Goal: Task Accomplishment & Management: Complete application form

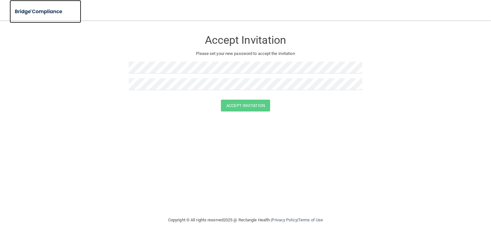
click at [27, 11] on img at bounding box center [39, 11] width 59 height 13
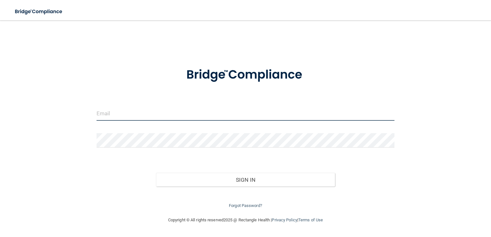
click at [141, 119] on input "email" at bounding box center [245, 113] width 298 height 14
type input "[EMAIL_ADDRESS][DOMAIN_NAME]"
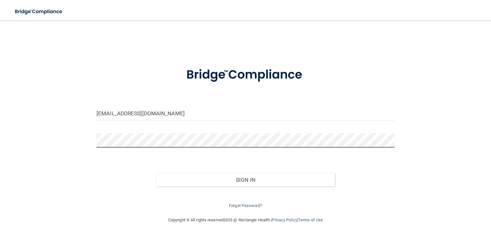
click at [156, 173] on button "Sign In" at bounding box center [245, 180] width 179 height 14
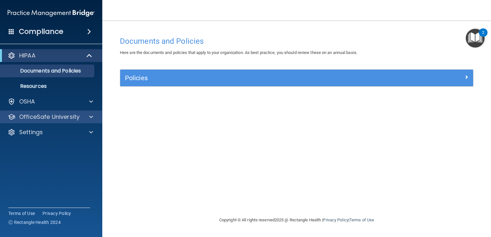
click at [80, 122] on div "OfficeSafe University" at bounding box center [51, 117] width 103 height 13
click at [84, 117] on div at bounding box center [90, 117] width 16 height 8
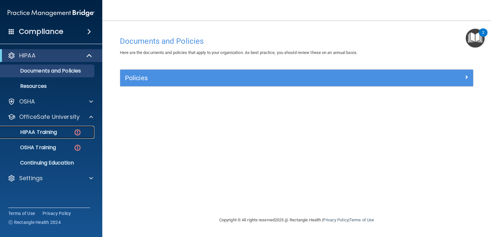
click at [47, 134] on p "HIPAA Training" at bounding box center [30, 132] width 53 height 6
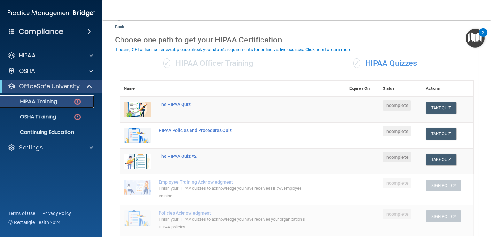
scroll to position [15, 0]
click at [429, 111] on button "Take Quiz" at bounding box center [440, 109] width 31 height 12
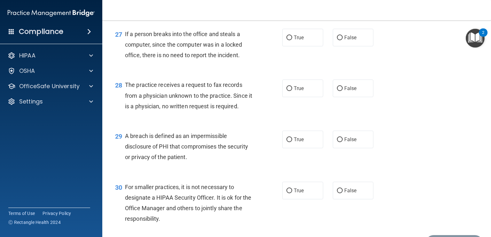
scroll to position [1525, 0]
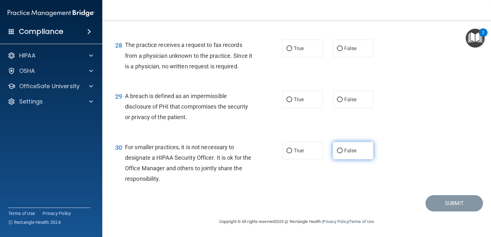
click at [360, 153] on label "False" at bounding box center [352, 151] width 41 height 18
click at [342, 153] on input "False" at bounding box center [340, 151] width 6 height 5
radio input "true"
click at [303, 103] on label "True" at bounding box center [302, 100] width 41 height 18
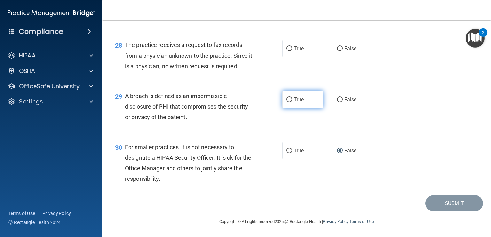
click at [292, 102] on input "True" at bounding box center [289, 99] width 6 height 5
radio input "true"
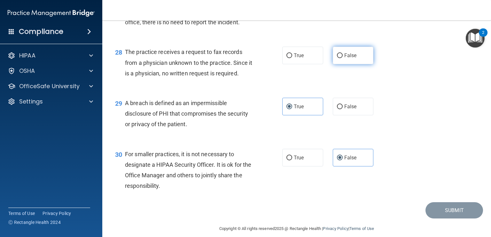
click at [344, 58] on span "False" at bounding box center [350, 55] width 12 height 6
click at [341, 58] on input "False" at bounding box center [340, 55] width 6 height 5
radio input "true"
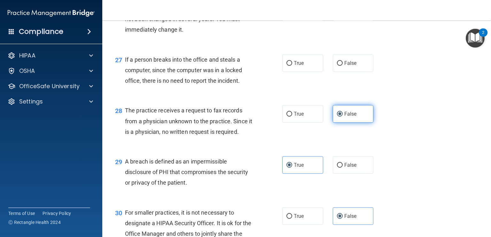
scroll to position [1428, 0]
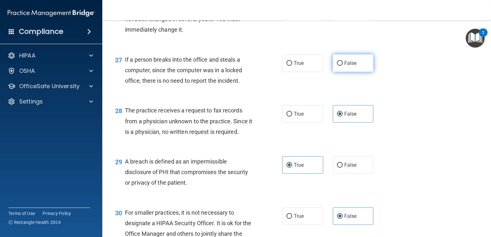
click at [344, 66] on span "False" at bounding box center [350, 63] width 12 height 6
click at [342, 66] on input "False" at bounding box center [340, 63] width 6 height 5
radio input "true"
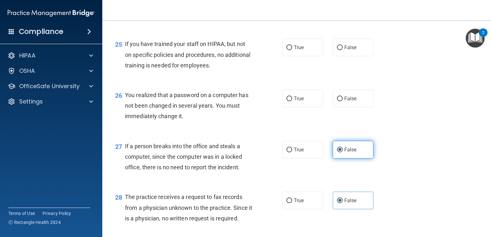
scroll to position [1311, 0]
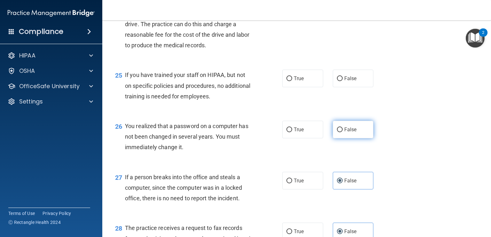
click at [338, 138] on label "False" at bounding box center [352, 130] width 41 height 18
click at [338, 132] on input "False" at bounding box center [340, 129] width 6 height 5
radio input "true"
click at [336, 113] on div "25 If you have trained your staff on HIPAA, but not on specific policies and pr…" at bounding box center [296, 87] width 372 height 51
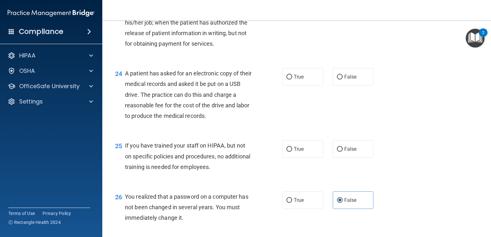
scroll to position [1240, 0]
click at [344, 153] on span "False" at bounding box center [350, 150] width 12 height 6
click at [342, 152] on input "False" at bounding box center [340, 150] width 6 height 5
radio input "true"
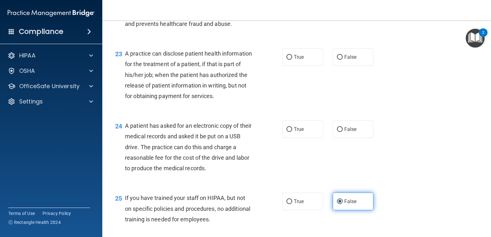
scroll to position [1187, 0]
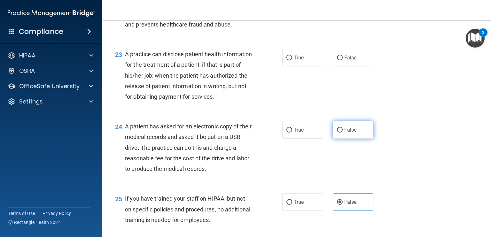
click at [340, 139] on label "False" at bounding box center [352, 130] width 41 height 18
click at [340, 133] on input "False" at bounding box center [340, 130] width 6 height 5
radio input "true"
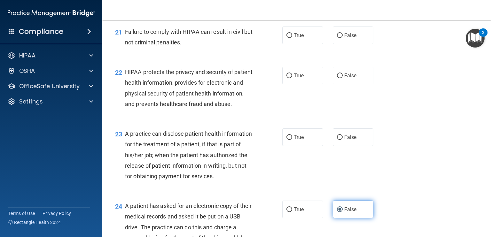
scroll to position [1108, 0]
click at [296, 140] on span "True" at bounding box center [299, 137] width 10 height 6
click at [292, 140] on input "True" at bounding box center [289, 137] width 6 height 5
radio input "true"
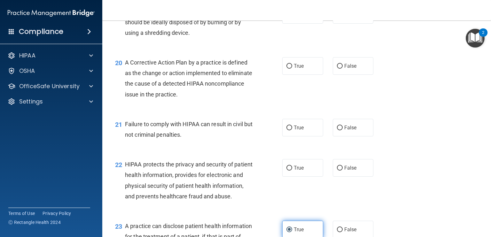
scroll to position [1016, 0]
click at [297, 171] on span "True" at bounding box center [299, 167] width 10 height 6
click at [292, 170] on input "True" at bounding box center [289, 167] width 6 height 5
radio input "true"
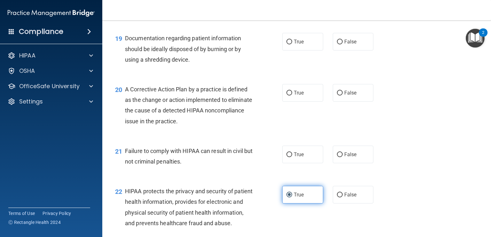
scroll to position [984, 0]
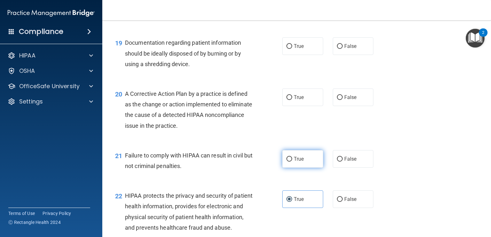
click at [295, 162] on span "True" at bounding box center [299, 159] width 10 height 6
click at [292, 162] on input "True" at bounding box center [289, 159] width 6 height 5
radio input "true"
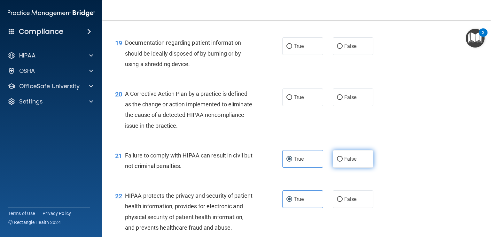
click at [340, 168] on label "False" at bounding box center [352, 159] width 41 height 18
click at [340, 162] on input "False" at bounding box center [340, 159] width 6 height 5
radio input "true"
radio input "false"
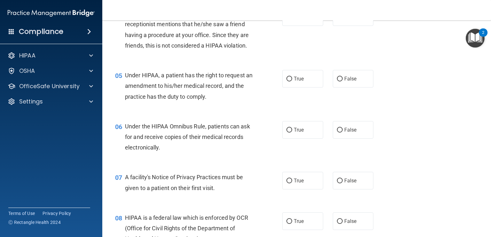
scroll to position [237, 0]
click at [306, 139] on label "True" at bounding box center [302, 130] width 41 height 18
click at [292, 133] on input "True" at bounding box center [289, 130] width 6 height 5
radio input "true"
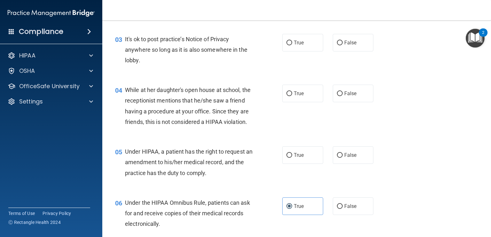
scroll to position [158, 0]
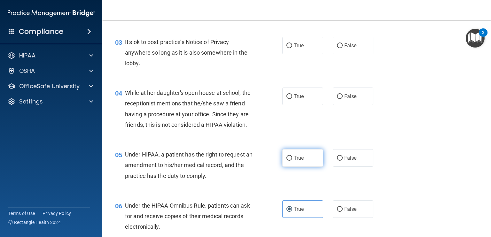
click at [302, 167] on label "True" at bounding box center [302, 158] width 41 height 18
click at [292, 161] on input "True" at bounding box center [289, 158] width 6 height 5
radio input "true"
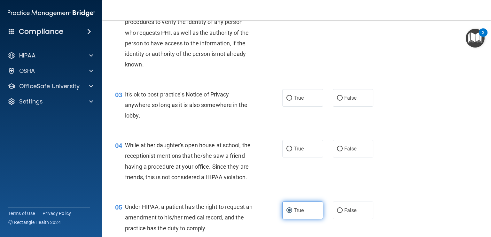
scroll to position [97, 0]
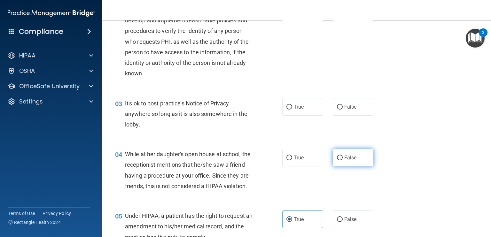
click at [362, 154] on label "False" at bounding box center [352, 158] width 41 height 18
click at [342, 156] on input "False" at bounding box center [340, 158] width 6 height 5
radio input "true"
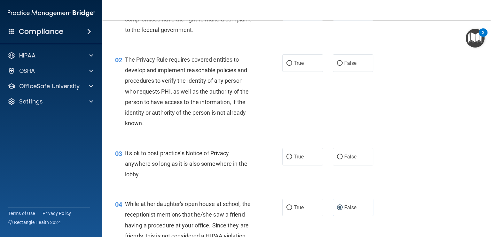
scroll to position [47, 0]
click at [344, 158] on span "False" at bounding box center [350, 157] width 12 height 6
click at [342, 158] on input "False" at bounding box center [340, 157] width 6 height 5
radio input "true"
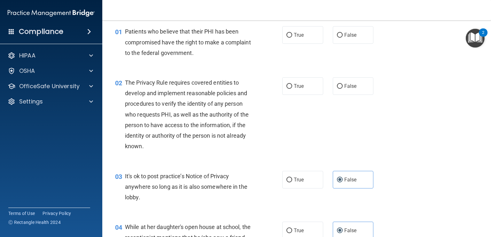
scroll to position [0, 0]
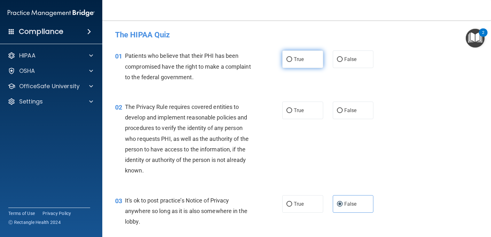
click at [307, 64] on label "True" at bounding box center [302, 59] width 41 height 18
click at [292, 62] on input "True" at bounding box center [289, 59] width 6 height 5
radio input "true"
click at [304, 112] on label "True" at bounding box center [302, 111] width 41 height 18
click at [292, 112] on input "True" at bounding box center [289, 110] width 6 height 5
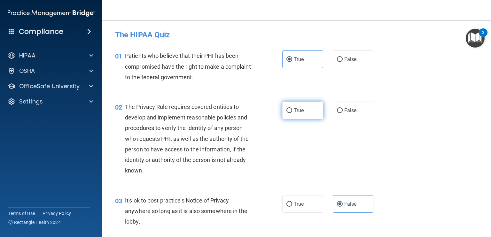
radio input "true"
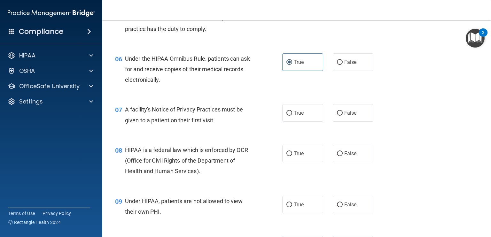
scroll to position [305, 0]
click at [292, 162] on label "True" at bounding box center [302, 154] width 41 height 18
click at [292, 156] on input "True" at bounding box center [289, 153] width 6 height 5
radio input "true"
click at [289, 116] on input "True" at bounding box center [289, 113] width 6 height 5
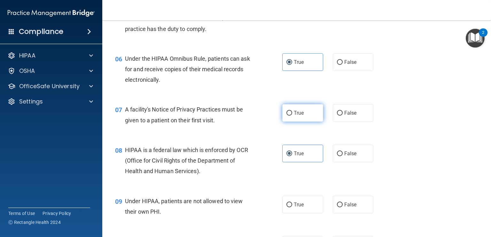
radio input "true"
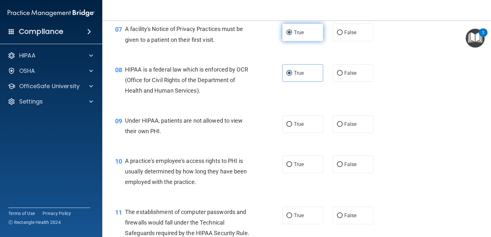
scroll to position [386, 0]
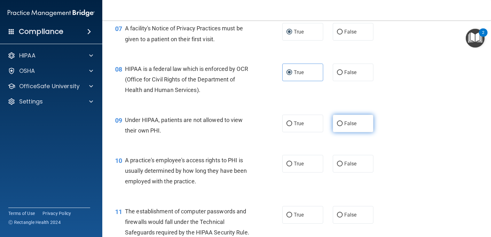
click at [344, 126] on span "False" at bounding box center [350, 123] width 12 height 6
click at [342, 126] on input "False" at bounding box center [340, 123] width 6 height 5
radio input "true"
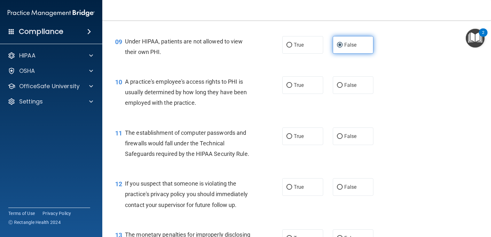
scroll to position [466, 0]
click at [343, 93] on label "False" at bounding box center [352, 85] width 41 height 18
click at [342, 87] on input "False" at bounding box center [340, 84] width 6 height 5
radio input "true"
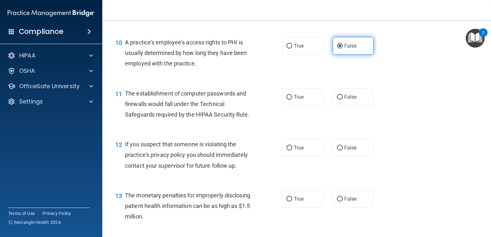
scroll to position [504, 0]
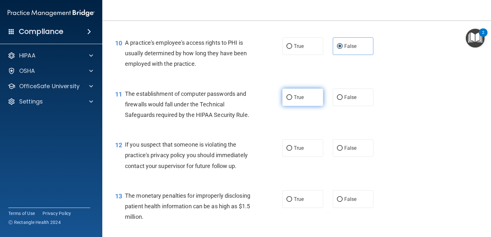
click at [304, 104] on label "True" at bounding box center [302, 97] width 41 height 18
click at [292, 100] on input "True" at bounding box center [289, 97] width 6 height 5
radio input "true"
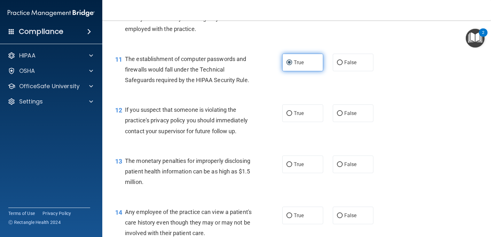
scroll to position [539, 0]
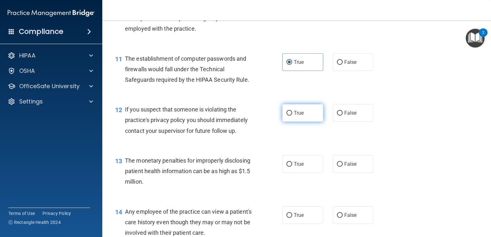
click at [305, 121] on label "True" at bounding box center [302, 113] width 41 height 18
click at [292, 116] on input "True" at bounding box center [289, 113] width 6 height 5
radio input "true"
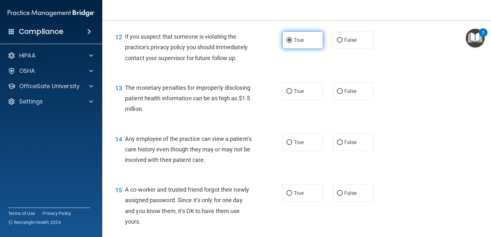
scroll to position [609, 0]
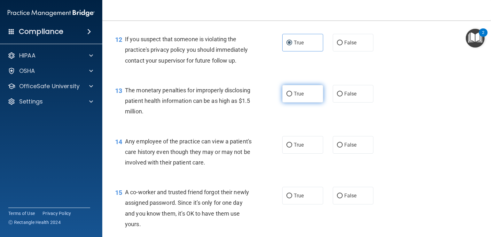
click at [305, 103] on label "True" at bounding box center [302, 94] width 41 height 18
click at [292, 96] on input "True" at bounding box center [289, 94] width 6 height 5
radio input "true"
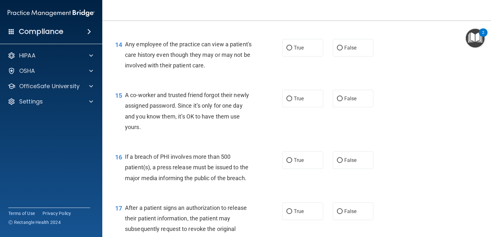
scroll to position [706, 0]
click at [302, 57] on label "True" at bounding box center [302, 48] width 41 height 18
click at [292, 51] on input "True" at bounding box center [289, 48] width 6 height 5
radio input "true"
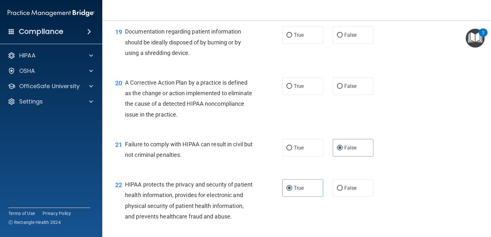
scroll to position [995, 0]
click at [300, 89] on span "True" at bounding box center [299, 86] width 10 height 6
click at [292, 89] on input "True" at bounding box center [289, 86] width 6 height 5
radio input "true"
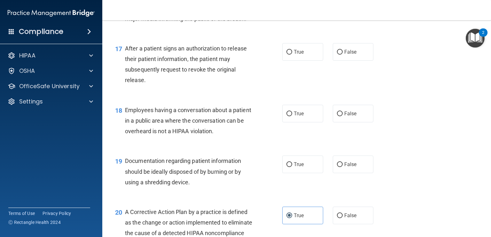
scroll to position [866, 0]
click at [344, 117] on span "False" at bounding box center [350, 114] width 12 height 6
click at [342, 117] on input "False" at bounding box center [340, 114] width 6 height 5
radio input "true"
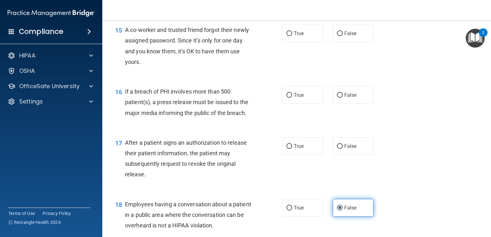
scroll to position [771, 0]
click at [299, 149] on span "True" at bounding box center [299, 146] width 10 height 6
click at [292, 149] on input "True" at bounding box center [289, 146] width 6 height 5
radio input "true"
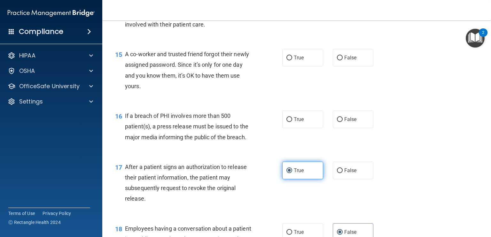
scroll to position [747, 0]
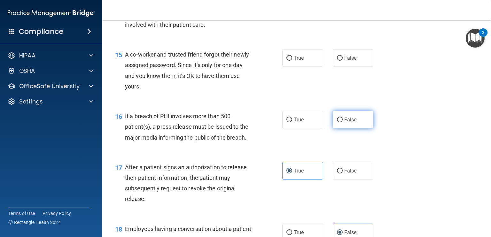
click at [355, 127] on label "False" at bounding box center [352, 120] width 41 height 18
click at [342, 122] on input "False" at bounding box center [340, 120] width 6 height 5
radio input "true"
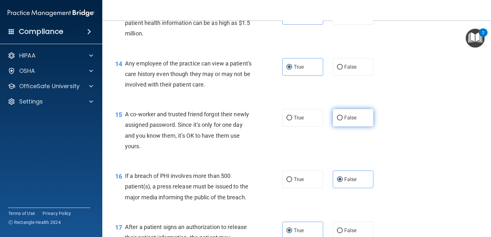
scroll to position [687, 0]
click at [334, 127] on label "False" at bounding box center [352, 118] width 41 height 18
click at [337, 121] on input "False" at bounding box center [340, 118] width 6 height 5
radio input "true"
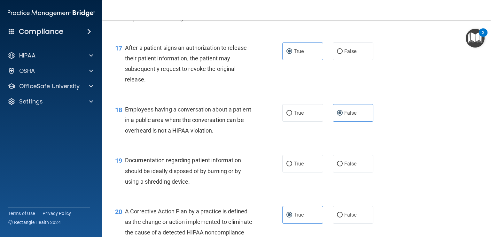
scroll to position [866, 0]
click at [304, 173] on label "True" at bounding box center [302, 164] width 41 height 18
click at [292, 167] on input "True" at bounding box center [289, 164] width 6 height 5
radio input "true"
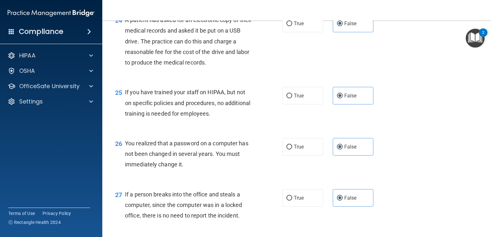
scroll to position [1525, 0]
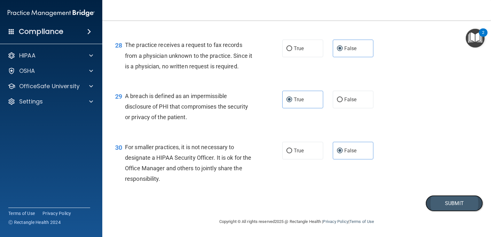
click at [433, 203] on button "Submit" at bounding box center [453, 203] width 57 height 16
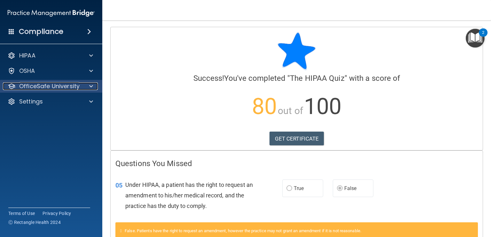
click at [90, 90] on span at bounding box center [91, 86] width 4 height 8
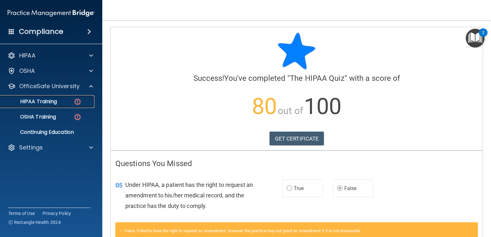
click at [73, 99] on div "HIPAA Training" at bounding box center [47, 101] width 87 height 6
